Goal: Information Seeking & Learning: Learn about a topic

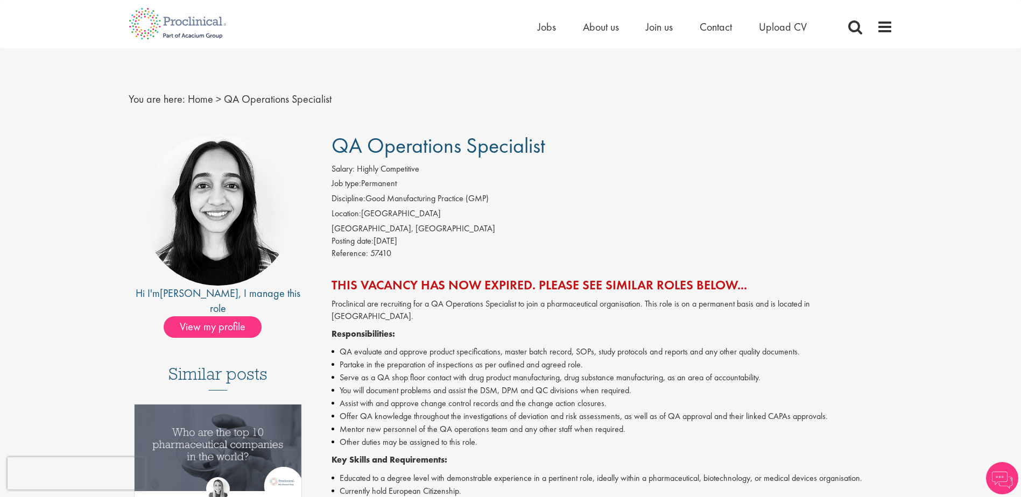
click at [392, 332] on div "Proclinical are recruiting for a QA Operations Specialist to join a pharmaceuti…" at bounding box center [613, 448] width 562 height 300
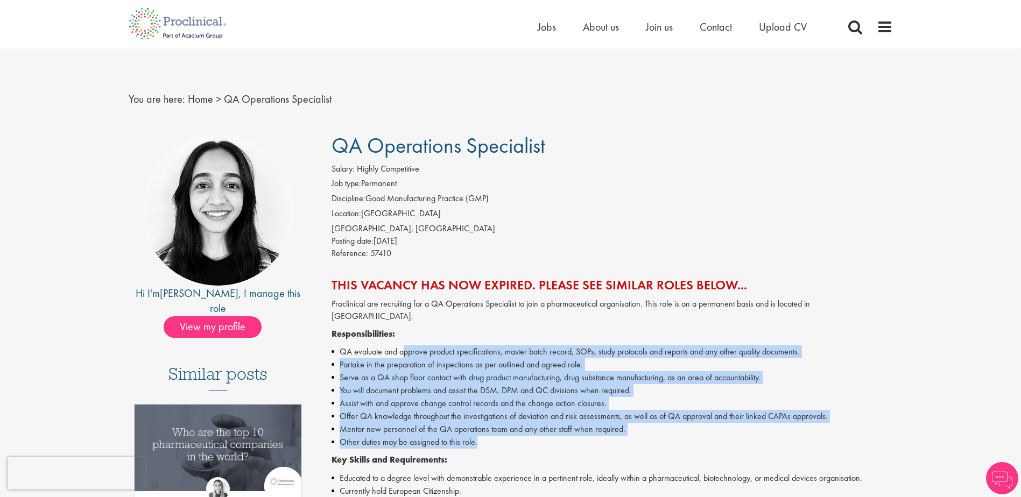
drag, startPoint x: 392, startPoint y: 332, endPoint x: 623, endPoint y: 429, distance: 250.5
click at [623, 429] on ul "QA evaluate and approve product specifications, master batch record, SOPs, stud…" at bounding box center [613, 397] width 562 height 103
click at [624, 436] on li "Other duties may be assigned to this role." at bounding box center [613, 442] width 562 height 13
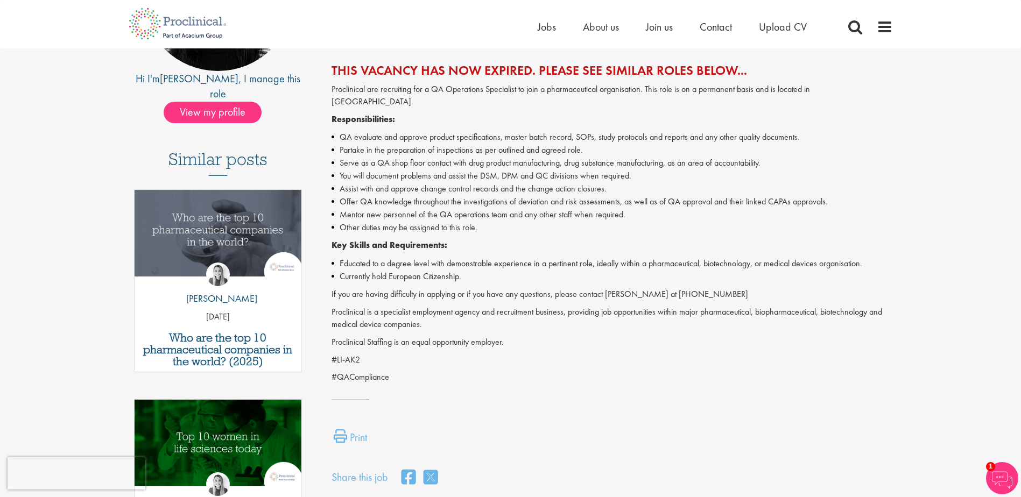
scroll to position [215, 0]
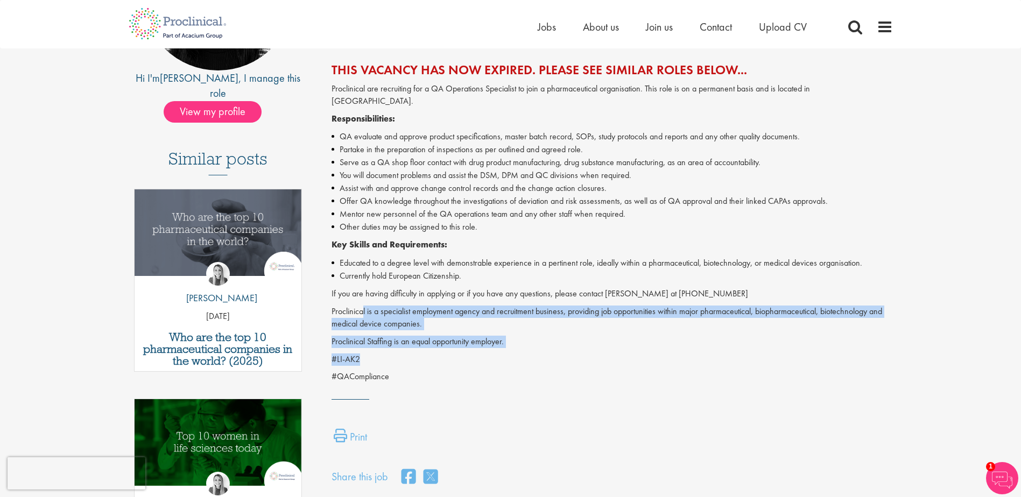
drag, startPoint x: 527, startPoint y: 339, endPoint x: 364, endPoint y: 293, distance: 168.9
click at [364, 293] on div "Proclinical are recruiting for a QA Operations Specialist to join a pharmaceuti…" at bounding box center [613, 233] width 562 height 300
drag, startPoint x: 364, startPoint y: 293, endPoint x: 495, endPoint y: 319, distance: 134.0
click at [495, 319] on div "Proclinical are recruiting for a QA Operations Specialist to join a pharmaceuti…" at bounding box center [613, 233] width 562 height 300
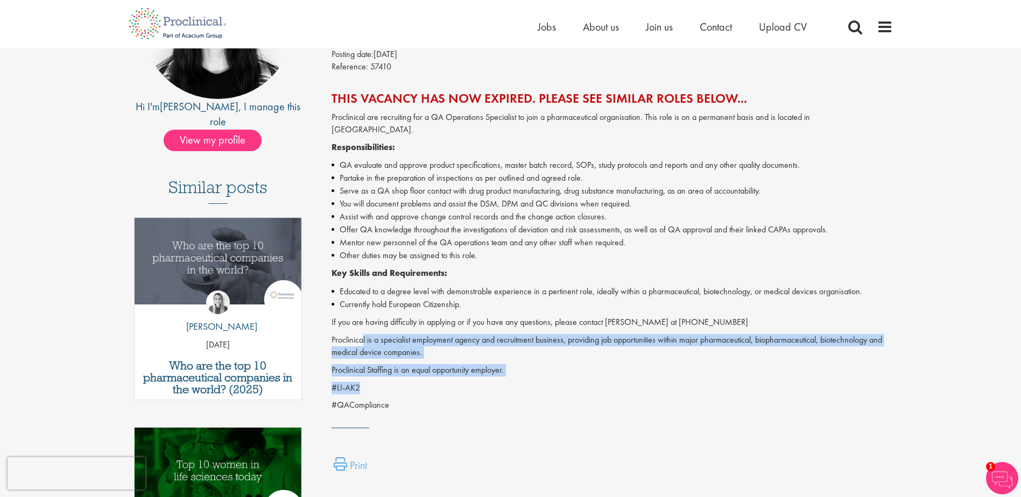
scroll to position [162, 0]
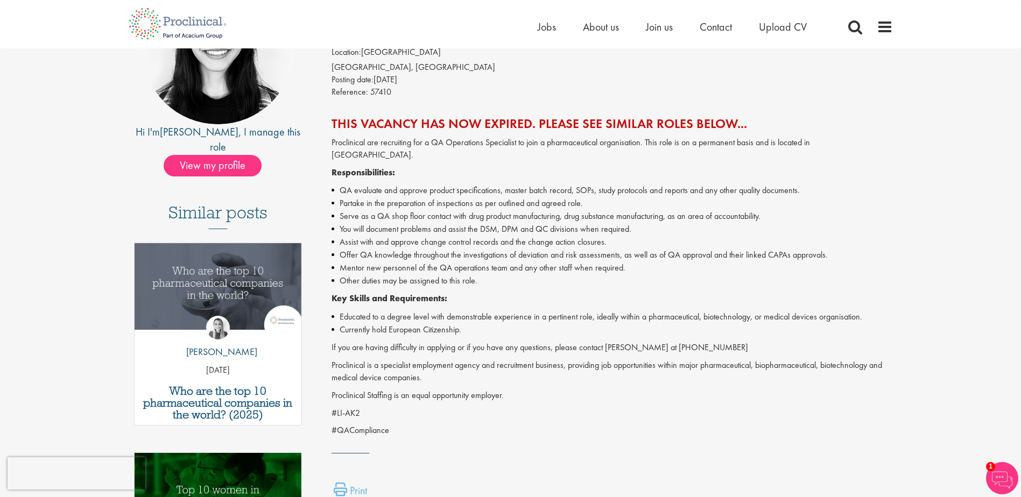
click at [503, 275] on li "Other duties may be assigned to this role." at bounding box center [613, 281] width 562 height 13
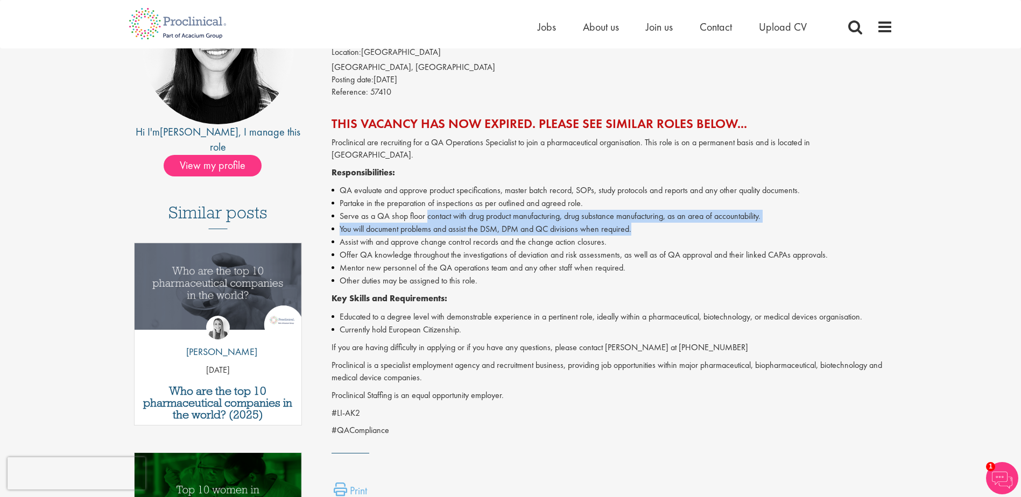
drag, startPoint x: 426, startPoint y: 201, endPoint x: 660, endPoint y: 215, distance: 233.5
click at [660, 215] on ul "QA evaluate and approve product specifications, master batch record, SOPs, stud…" at bounding box center [613, 235] width 562 height 103
click at [660, 223] on li "You will document problems and assist the DSM, DPM and QC divisions when requir…" at bounding box center [613, 229] width 562 height 13
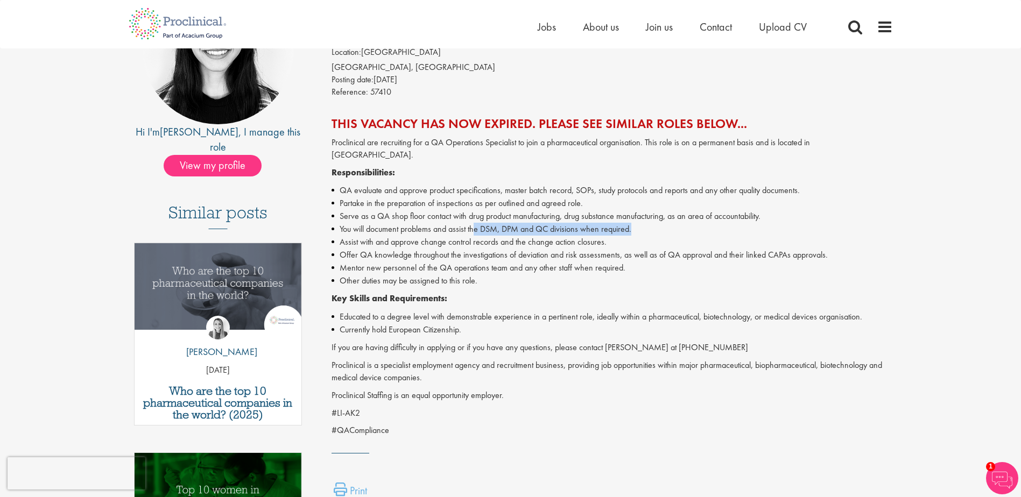
drag, startPoint x: 664, startPoint y: 215, endPoint x: 476, endPoint y: 219, distance: 188.5
click at [476, 223] on li "You will document problems and assist the DSM, DPM and QC divisions when requir…" at bounding box center [613, 229] width 562 height 13
drag, startPoint x: 472, startPoint y: 216, endPoint x: 616, endPoint y: 225, distance: 144.0
click at [616, 225] on ul "QA evaluate and approve product specifications, master batch record, SOPs, stud…" at bounding box center [613, 235] width 562 height 103
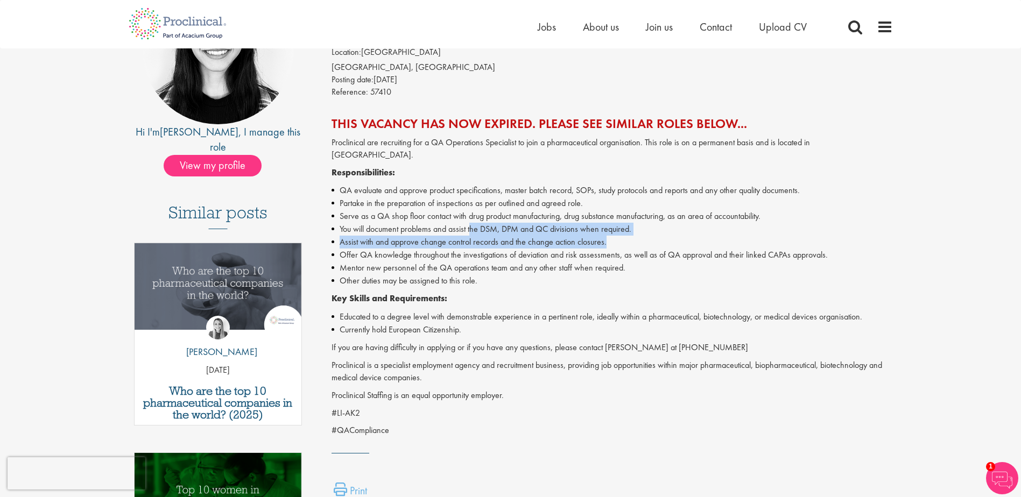
click at [617, 236] on li "Assist with and approve change control records and the change action closures." at bounding box center [613, 242] width 562 height 13
drag, startPoint x: 626, startPoint y: 223, endPoint x: 474, endPoint y: 222, distance: 151.8
click at [474, 223] on li "You will document problems and assist the DSM, DPM and QC divisions when requir…" at bounding box center [613, 229] width 562 height 13
drag, startPoint x: 463, startPoint y: 229, endPoint x: 627, endPoint y: 227, distance: 163.7
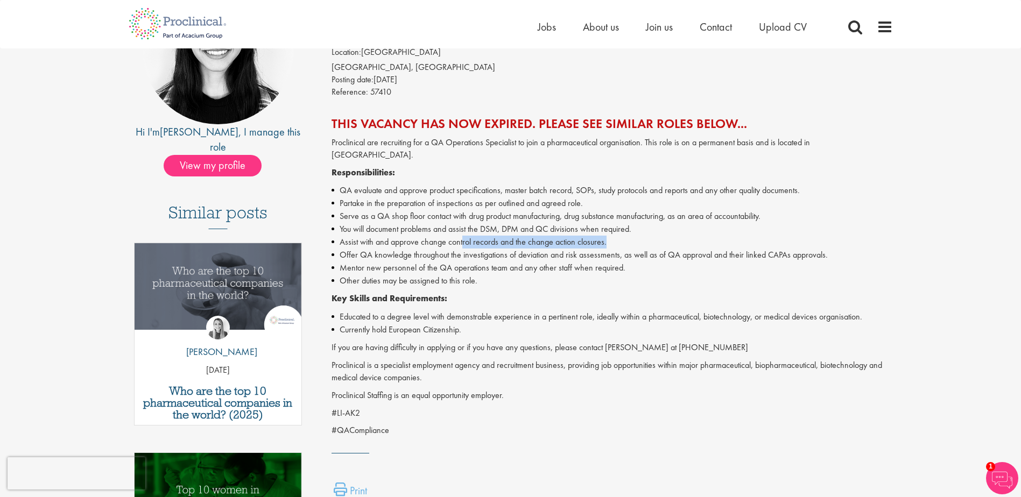
click at [627, 236] on li "Assist with and approve change control records and the change action closures." at bounding box center [613, 242] width 562 height 13
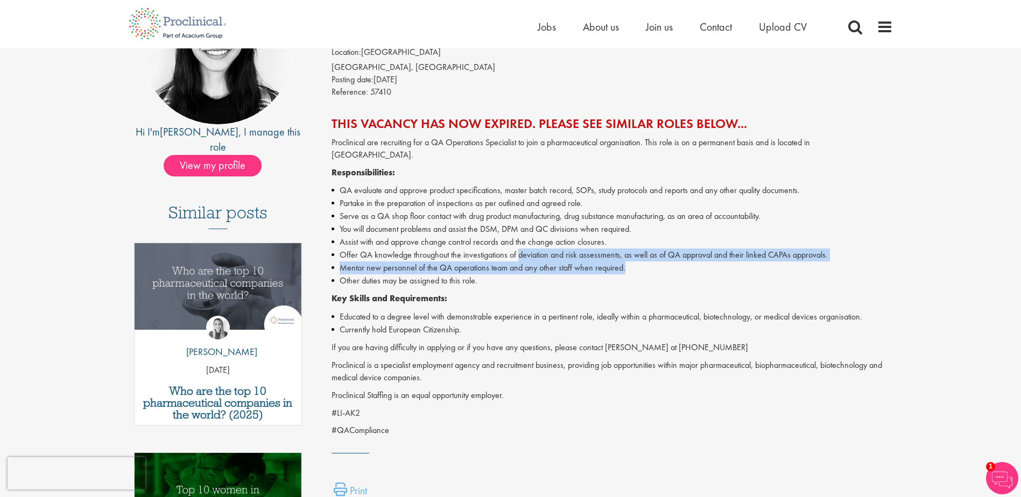
drag, startPoint x: 638, startPoint y: 252, endPoint x: 519, endPoint y: 237, distance: 119.9
click at [519, 237] on ul "QA evaluate and approve product specifications, master batch record, SOPs, stud…" at bounding box center [613, 235] width 562 height 103
drag, startPoint x: 519, startPoint y: 237, endPoint x: 633, endPoint y: 250, distance: 114.3
click at [633, 262] on li "Mentor new personnel of the QA operations team and any other staff when require…" at bounding box center [613, 268] width 562 height 13
drag, startPoint x: 653, startPoint y: 257, endPoint x: 479, endPoint y: 248, distance: 174.1
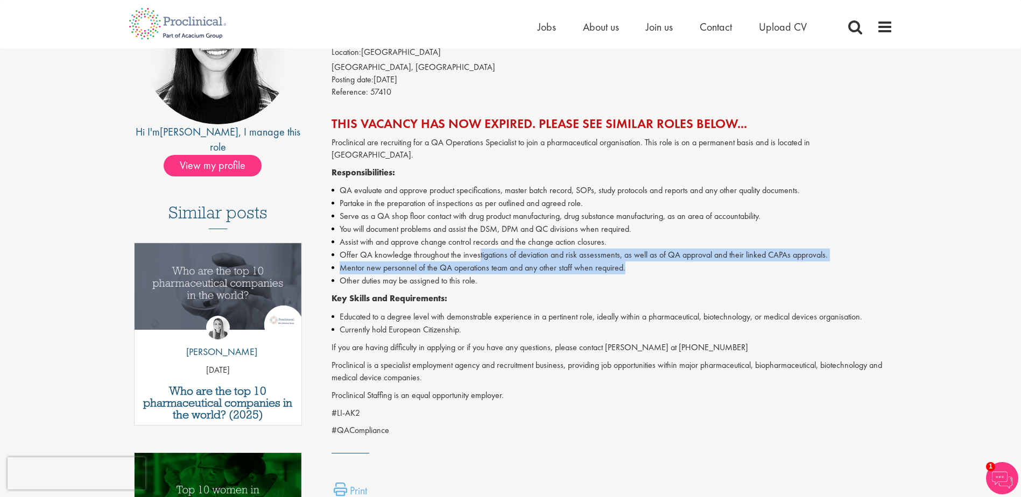
click at [479, 248] on ul "QA evaluate and approve product specifications, master batch record, SOPs, stud…" at bounding box center [613, 235] width 562 height 103
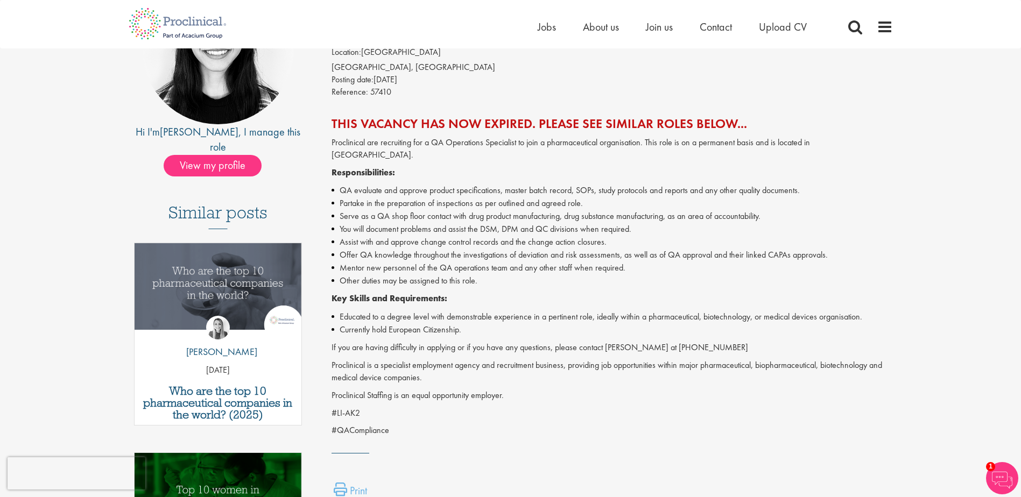
drag, startPoint x: 479, startPoint y: 248, endPoint x: 482, endPoint y: 271, distance: 22.8
click at [482, 275] on li "Other duties may be assigned to this role." at bounding box center [613, 281] width 562 height 13
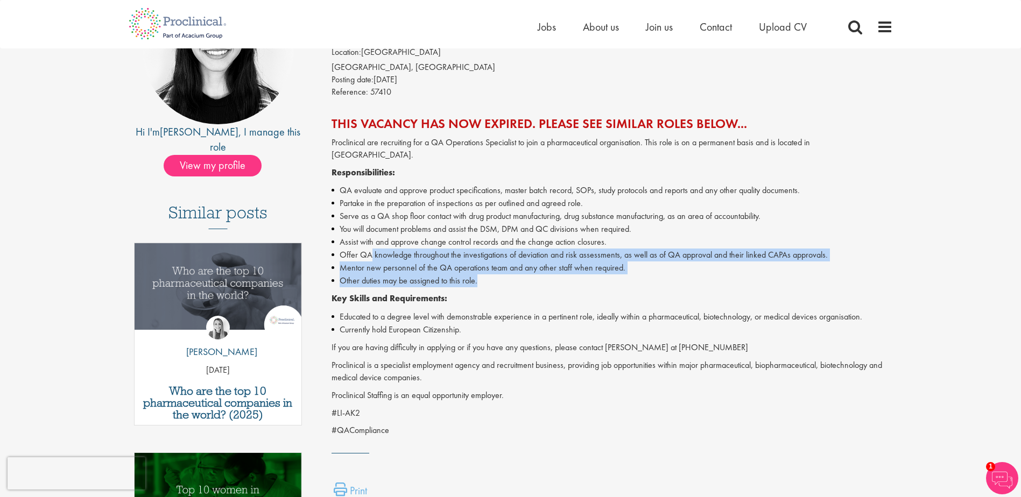
drag, startPoint x: 507, startPoint y: 269, endPoint x: 371, endPoint y: 249, distance: 136.7
click at [371, 249] on ul "QA evaluate and approve product specifications, master batch record, SOPs, stud…" at bounding box center [613, 235] width 562 height 103
drag, startPoint x: 371, startPoint y: 249, endPoint x: 513, endPoint y: 275, distance: 143.4
click at [513, 275] on li "Other duties may be assigned to this role." at bounding box center [613, 281] width 562 height 13
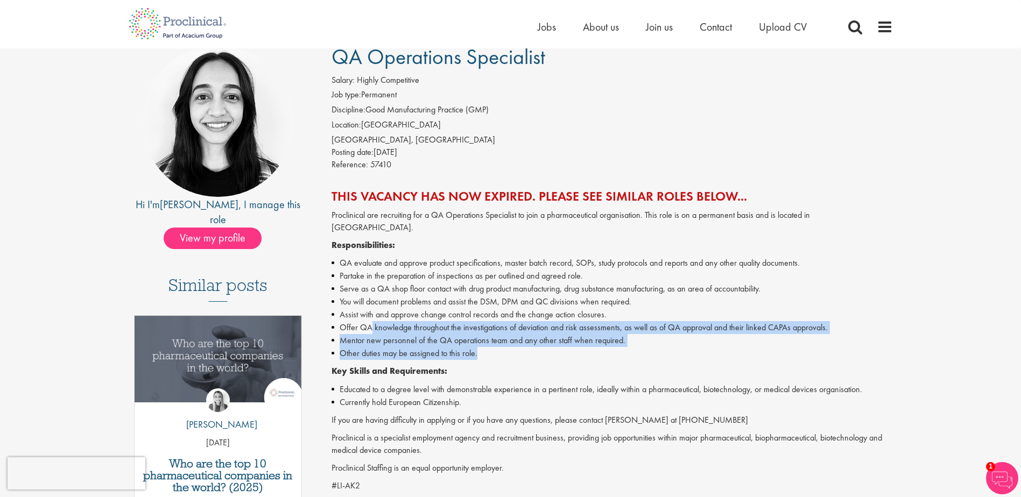
scroll to position [54, 0]
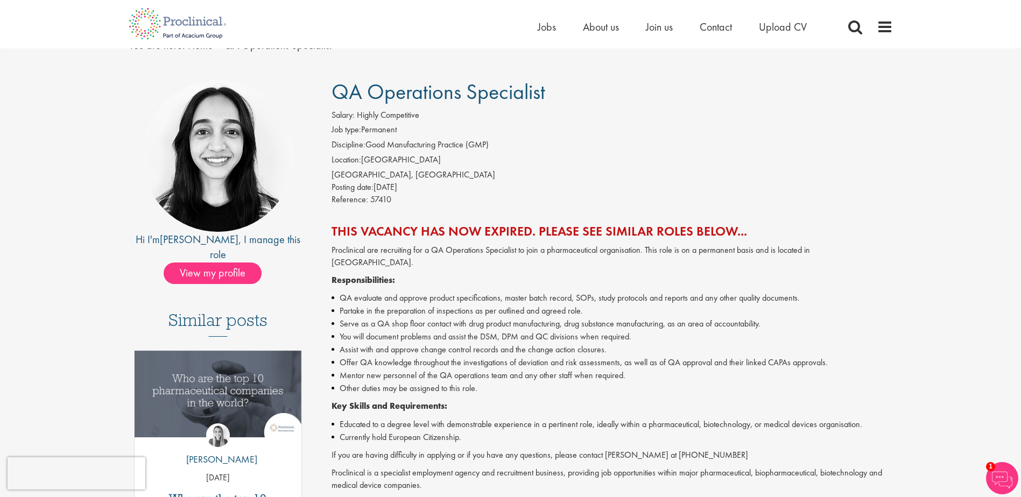
click at [534, 275] on p "Responsibilities:" at bounding box center [613, 281] width 562 height 12
